Goal: Transaction & Acquisition: Subscribe to service/newsletter

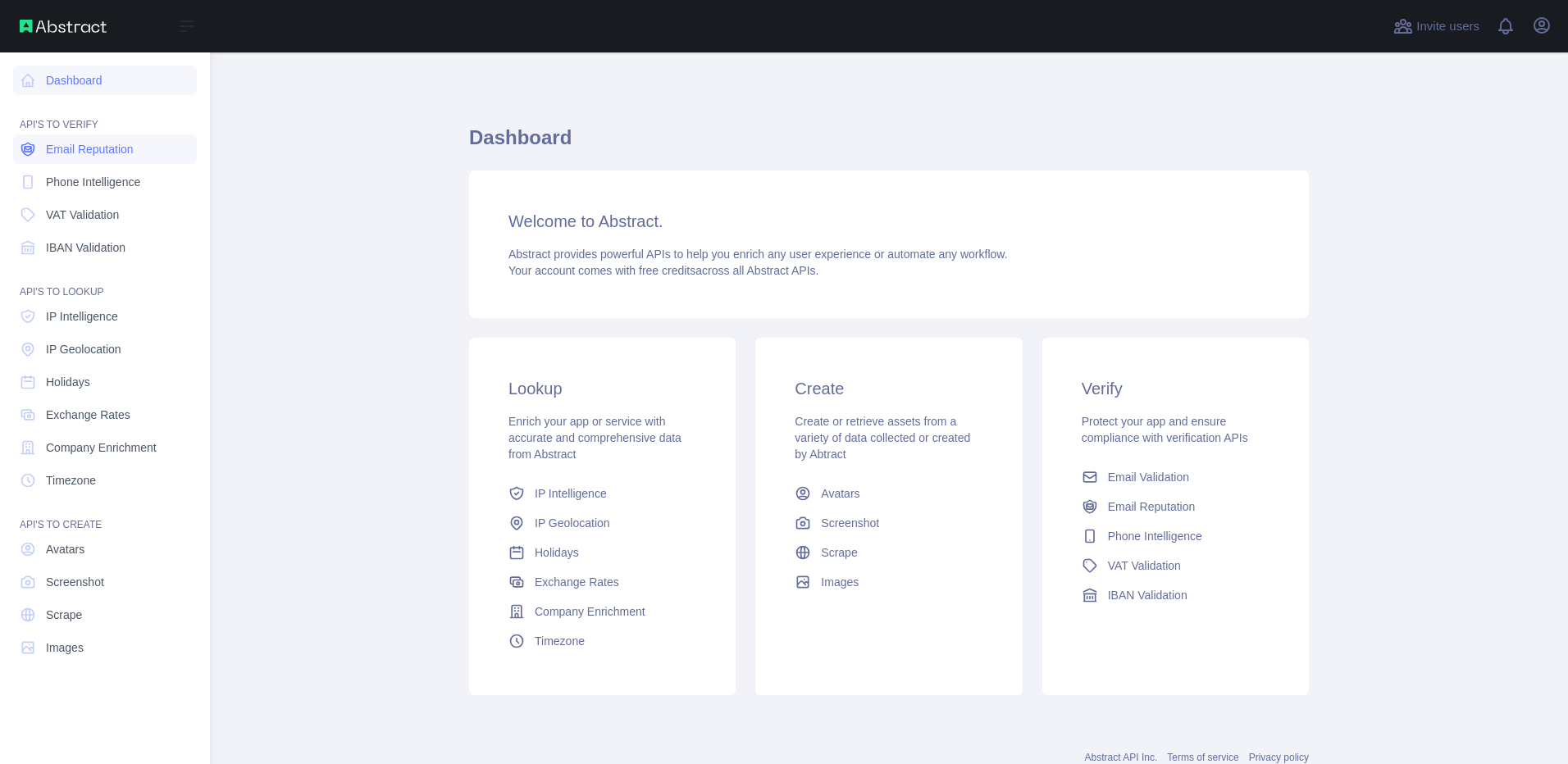
click at [80, 155] on span "Email Reputation" at bounding box center [90, 149] width 88 height 17
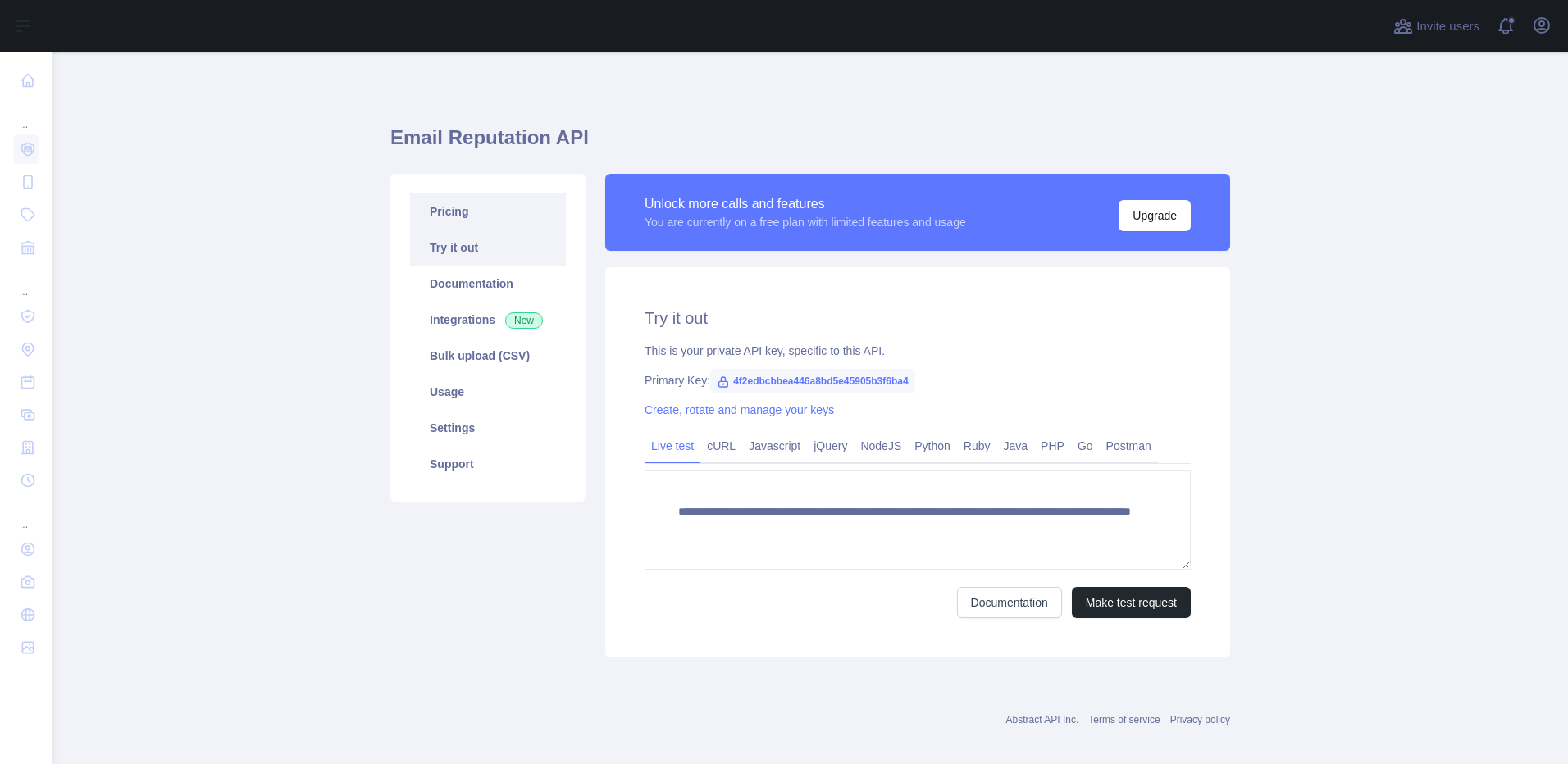
click at [457, 216] on link "Pricing" at bounding box center [488, 211] width 156 height 37
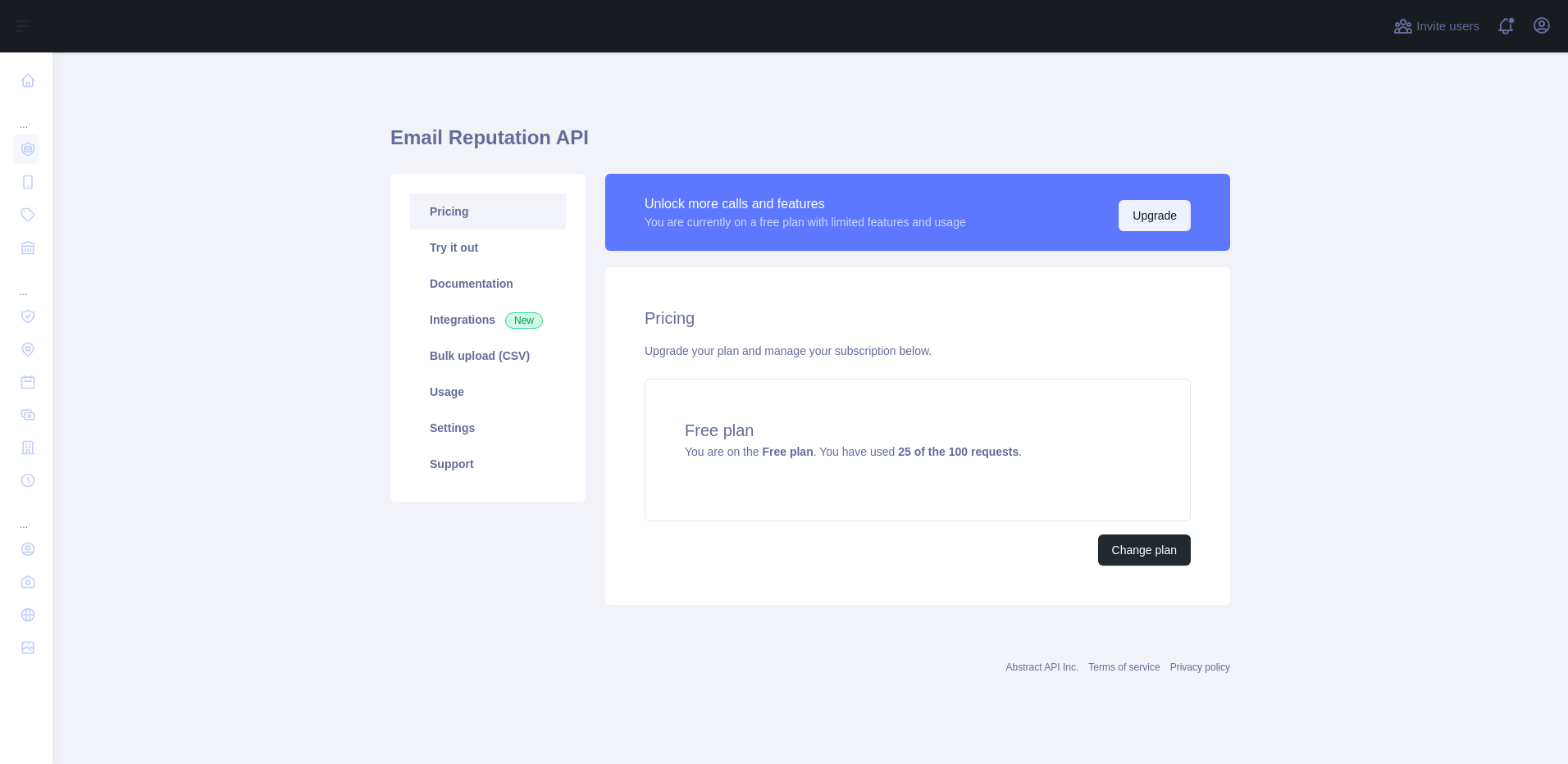
click at [1153, 215] on button "Upgrade" at bounding box center [1154, 216] width 72 height 32
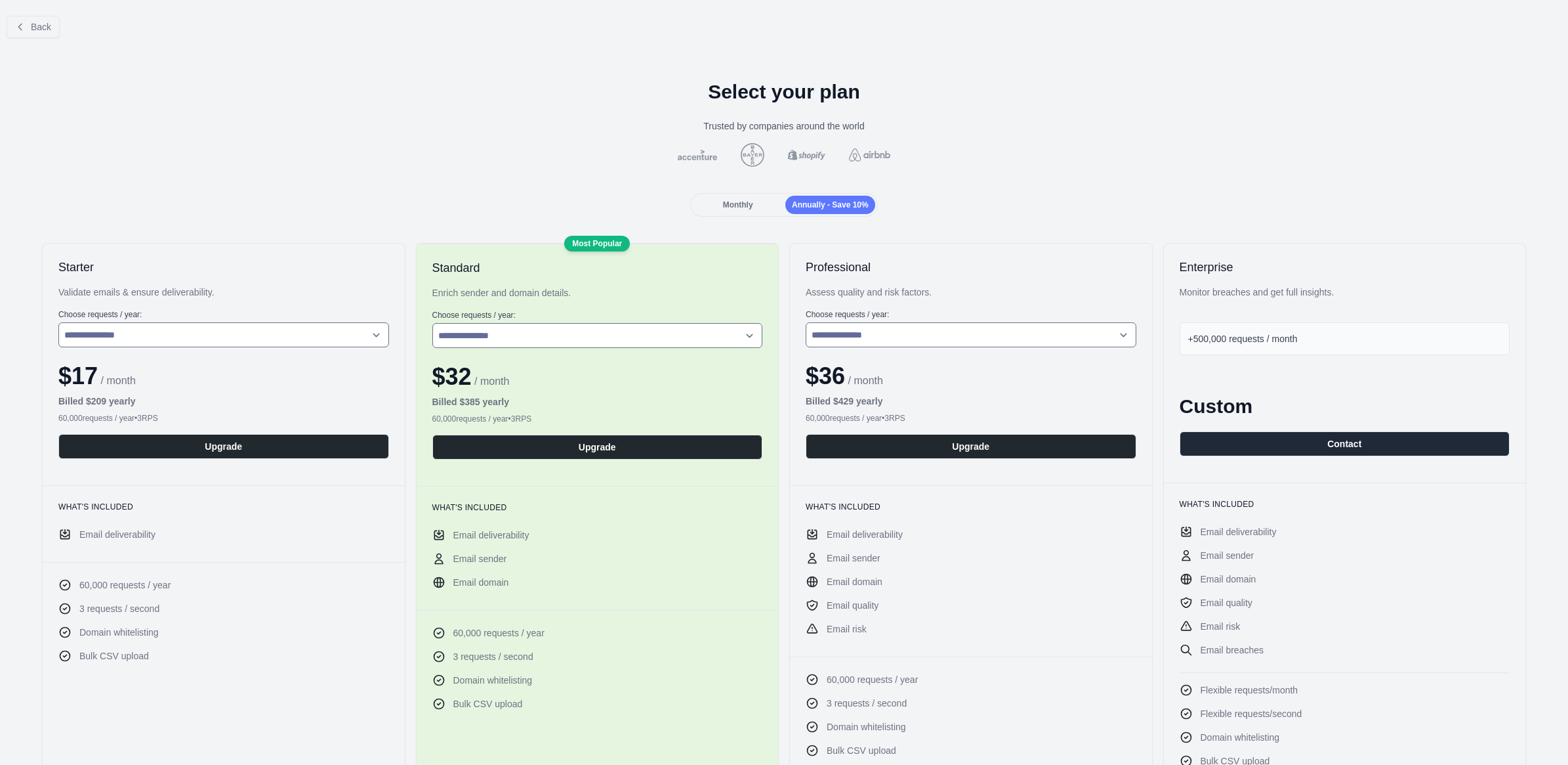
click at [746, 211] on div "Monthly" at bounding box center [738, 205] width 90 height 18
